Goal: Check status: Check status

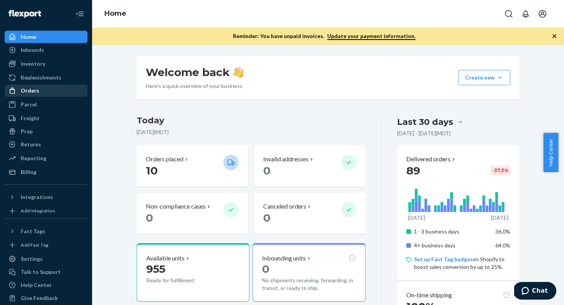
click at [47, 93] on div "Orders" at bounding box center [45, 90] width 81 height 11
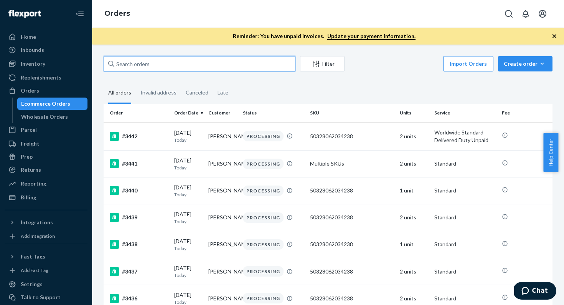
click at [130, 64] on input "text" at bounding box center [200, 63] width 192 height 15
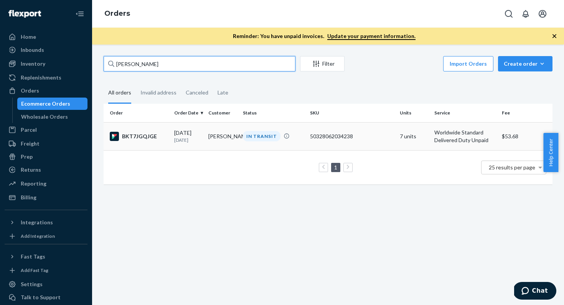
type input "[PERSON_NAME]"
click at [166, 139] on div "BKT7JGQJGE" at bounding box center [139, 136] width 58 height 9
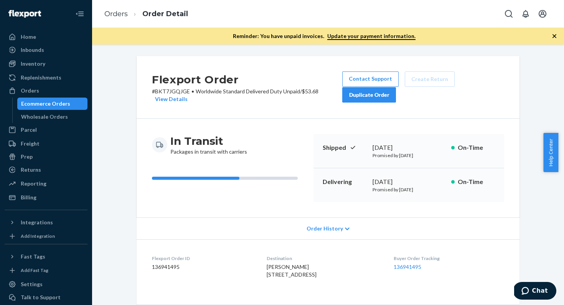
click at [554, 40] on div "Reminder: You have unpaid invoices. Update your payment information." at bounding box center [328, 36] width 472 height 17
click at [554, 38] on icon "button" at bounding box center [554, 36] width 8 height 8
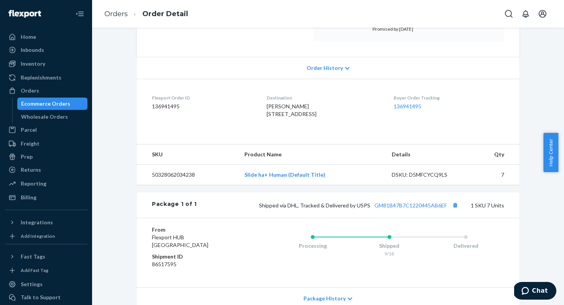
scroll to position [212, 0]
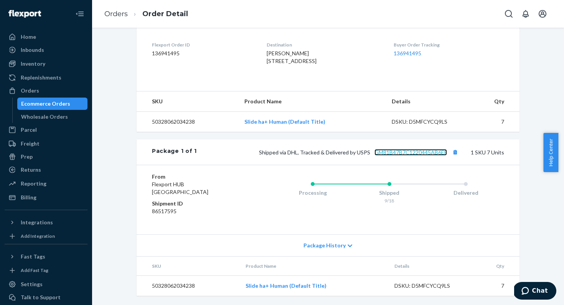
click at [379, 150] on link "GM81B47B7C1220445AB6EF" at bounding box center [410, 152] width 73 height 7
click at [57, 38] on div "Home" at bounding box center [45, 36] width 81 height 11
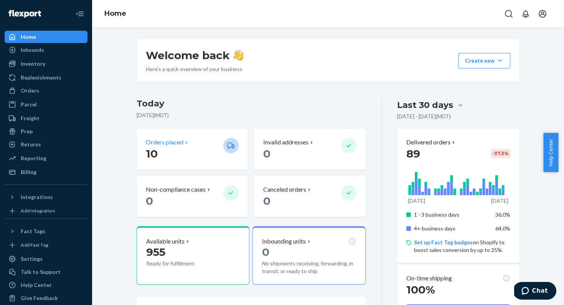
click at [164, 147] on p "10" at bounding box center [181, 154] width 71 height 14
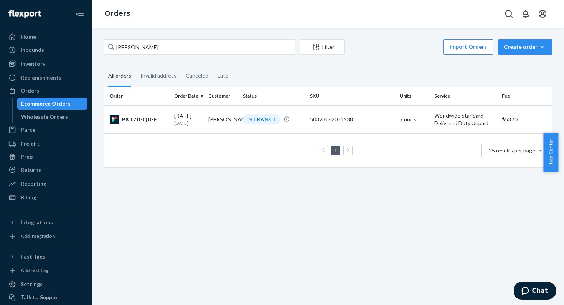
click at [59, 100] on div "Ecommerce Orders" at bounding box center [45, 104] width 49 height 8
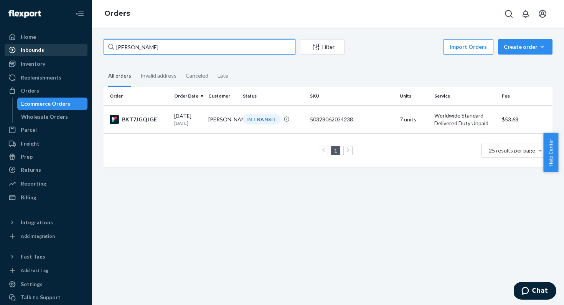
drag, startPoint x: 148, startPoint y: 49, endPoint x: 80, endPoint y: 45, distance: 68.1
click at [80, 45] on div "Home Inbounds Shipping Plans Problems Inventory Products Replenishments Orders …" at bounding box center [282, 152] width 564 height 305
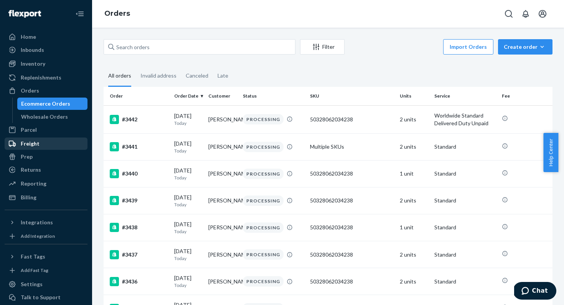
click at [52, 147] on div "Freight" at bounding box center [45, 143] width 81 height 11
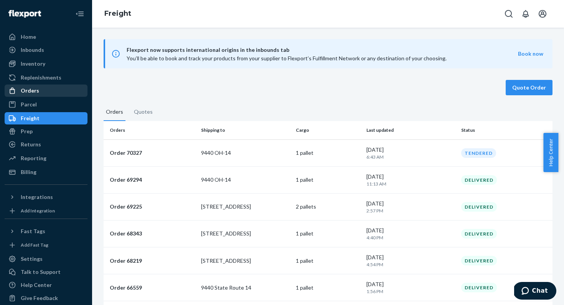
click at [33, 90] on div "Orders" at bounding box center [30, 91] width 18 height 8
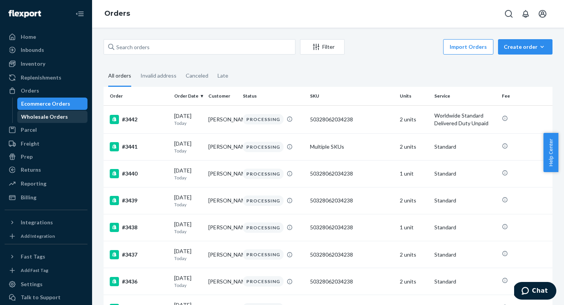
click at [58, 117] on div "Wholesale Orders" at bounding box center [44, 117] width 47 height 8
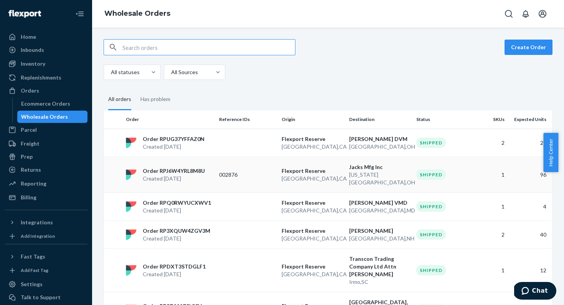
click at [195, 183] on td "Order RPJ6W4YRL8M8U Created [DATE]" at bounding box center [169, 175] width 93 height 36
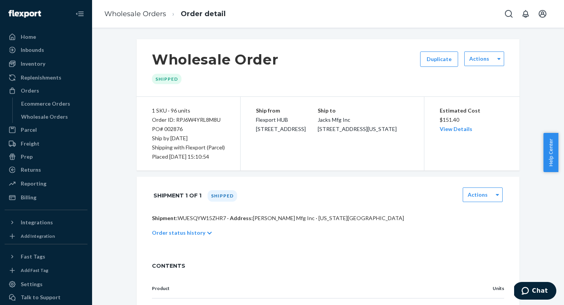
click at [165, 231] on p "Order status history" at bounding box center [178, 233] width 53 height 8
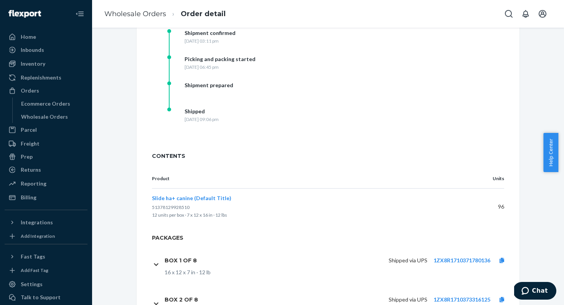
scroll to position [216, 0]
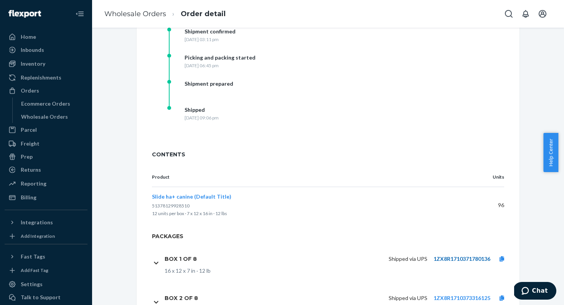
click at [463, 259] on link "1ZX8R1710371780136" at bounding box center [461, 258] width 57 height 7
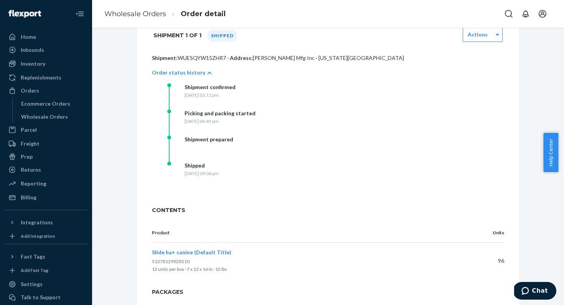
scroll to position [0, 0]
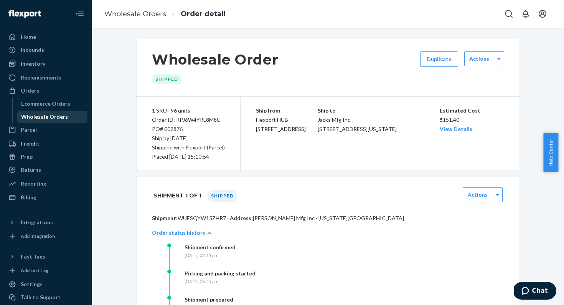
click at [35, 117] on div "Wholesale Orders" at bounding box center [44, 117] width 47 height 8
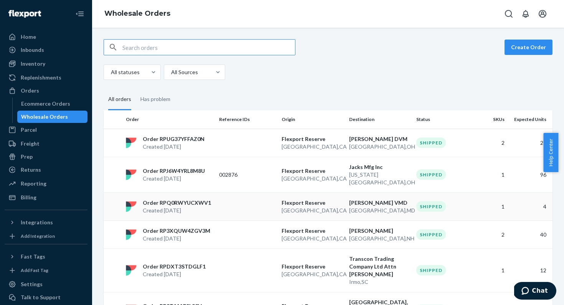
click at [190, 203] on p "Order RPQ0RWYUCXWV1" at bounding box center [177, 203] width 68 height 8
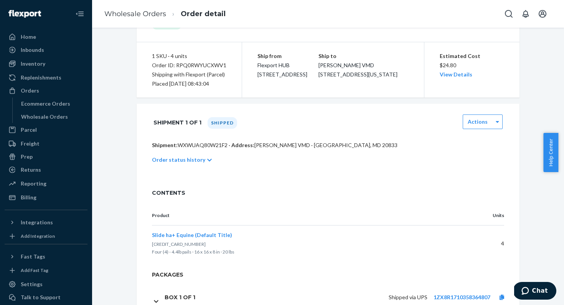
scroll to position [95, 0]
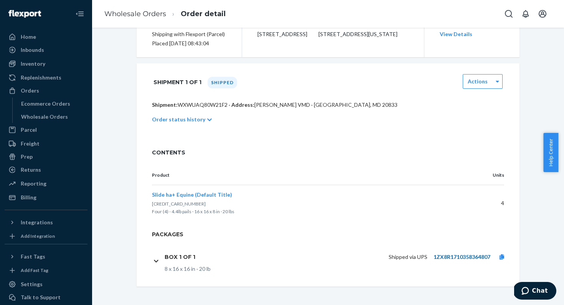
click at [448, 255] on link "1ZX8R1710358364807" at bounding box center [461, 256] width 57 height 7
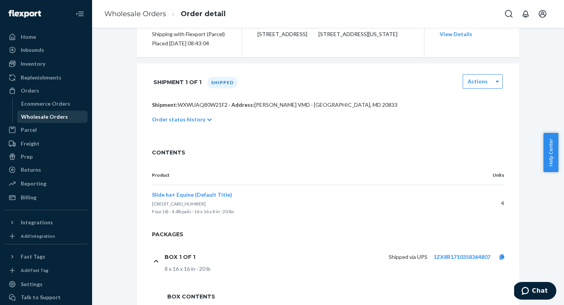
click at [47, 116] on div "Wholesale Orders" at bounding box center [44, 117] width 47 height 8
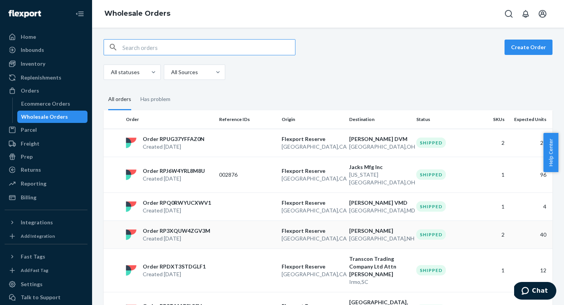
click at [254, 238] on td at bounding box center [247, 234] width 63 height 28
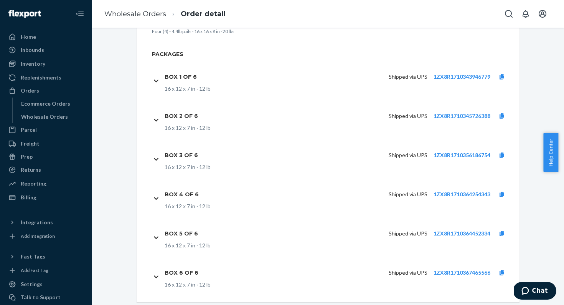
scroll to position [313, 0]
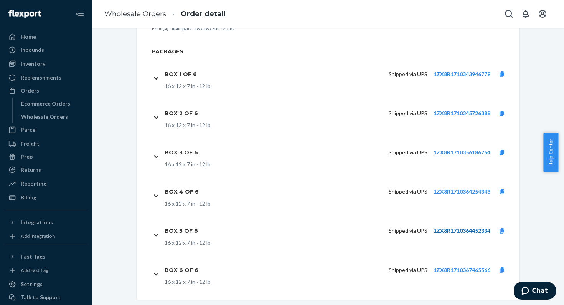
click at [435, 231] on link "1ZX8R1710364452334" at bounding box center [461, 230] width 57 height 7
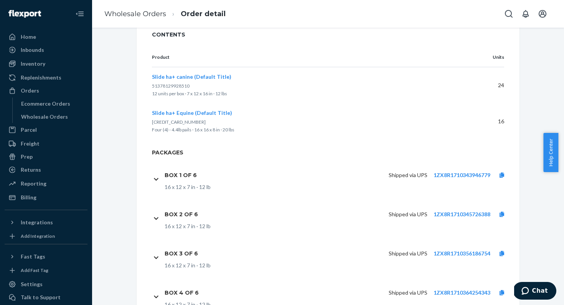
scroll to position [0, 0]
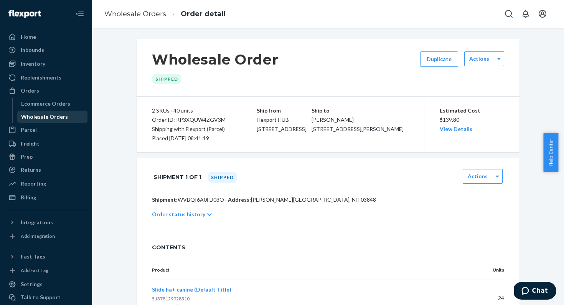
click at [31, 118] on div "Wholesale Orders" at bounding box center [44, 117] width 47 height 8
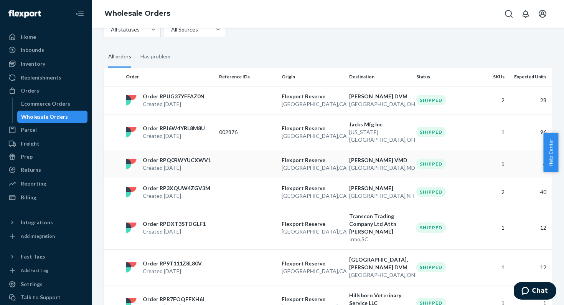
scroll to position [119, 0]
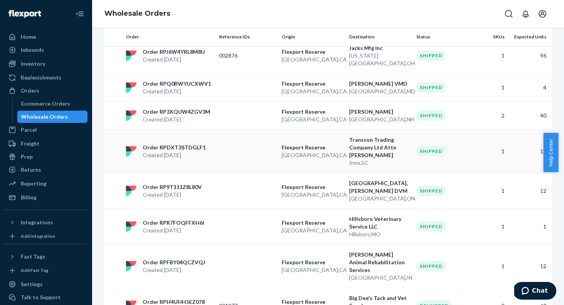
click at [244, 155] on td at bounding box center [247, 150] width 63 height 43
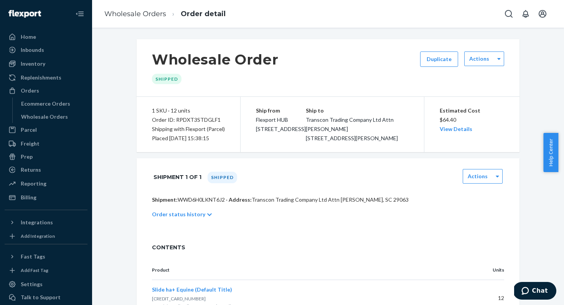
scroll to position [182, 0]
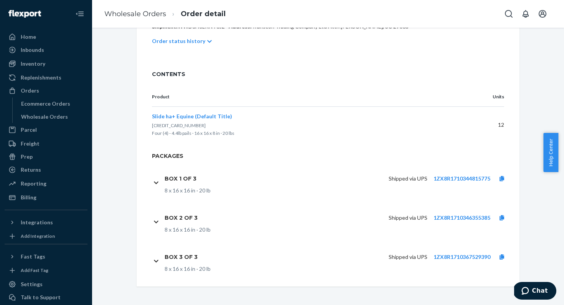
click at [444, 183] on div "Shipped via UPS 1ZX8R1710344815775" at bounding box center [358, 178] width 311 height 16
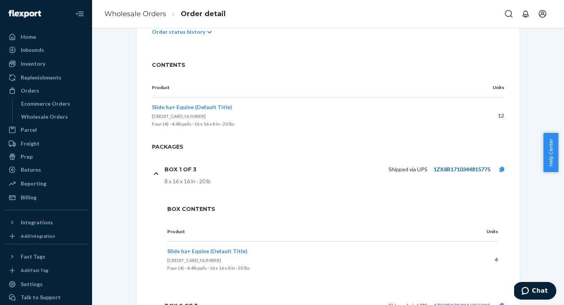
click at [445, 172] on link "1ZX8R1710344815775" at bounding box center [461, 169] width 57 height 7
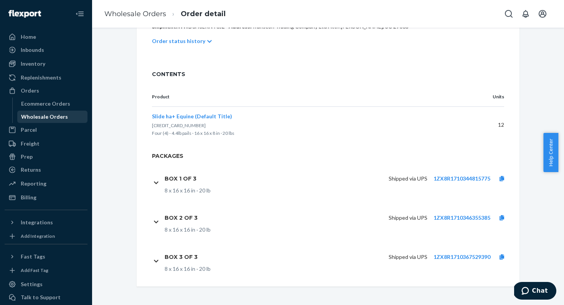
click at [64, 116] on div "Wholesale Orders" at bounding box center [44, 117] width 47 height 8
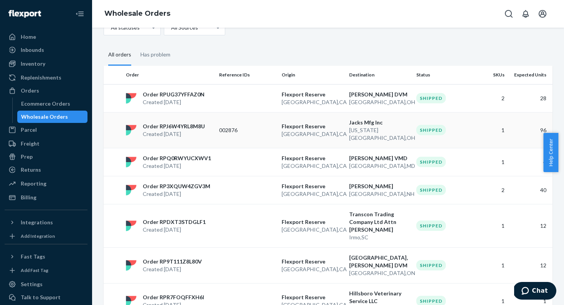
scroll to position [156, 0]
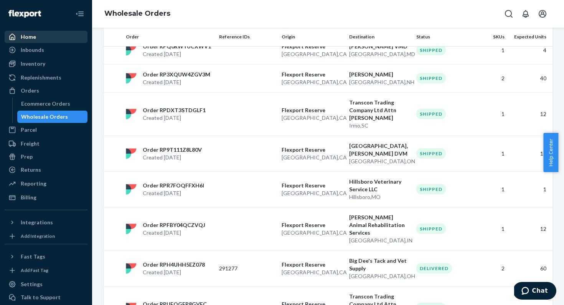
click at [49, 40] on div "Home" at bounding box center [45, 36] width 81 height 11
